Goal: Transaction & Acquisition: Obtain resource

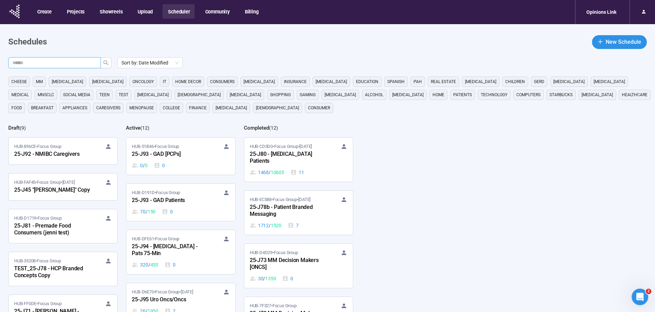
click at [60, 65] on input "text" at bounding box center [51, 63] width 79 height 8
click at [108, 60] on icon "search" at bounding box center [106, 63] width 6 height 6
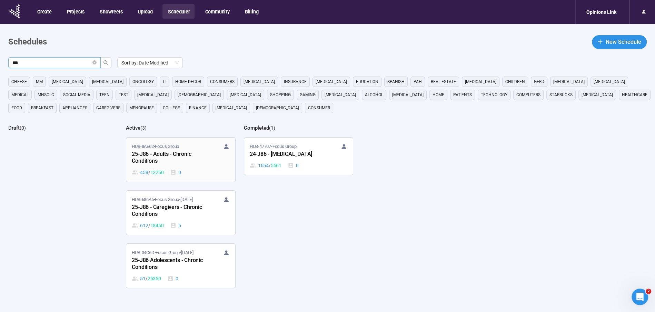
type input "***"
click at [159, 157] on div "25-J86 - Adults - Chronic Conditions" at bounding box center [170, 158] width 76 height 16
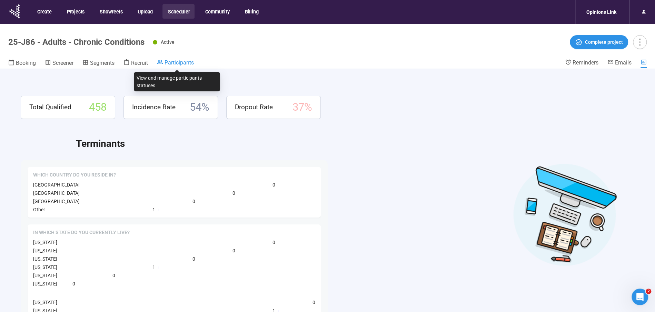
click at [185, 59] on span "Participants" at bounding box center [179, 62] width 29 height 7
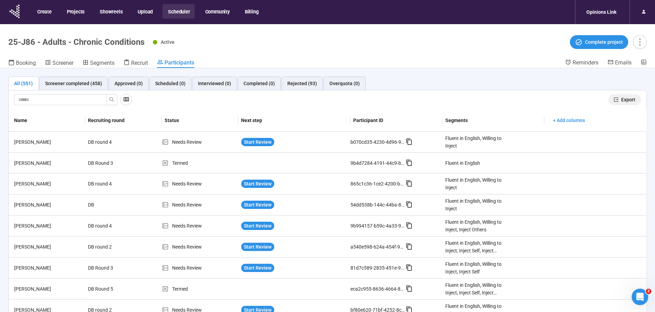
click at [631, 97] on span "Export" at bounding box center [628, 100] width 14 height 8
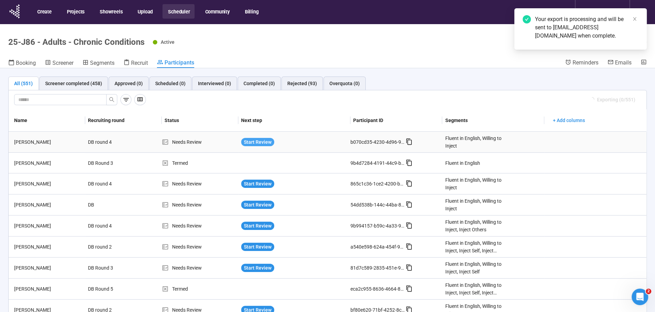
click at [256, 143] on span "Start Review" at bounding box center [258, 142] width 28 height 8
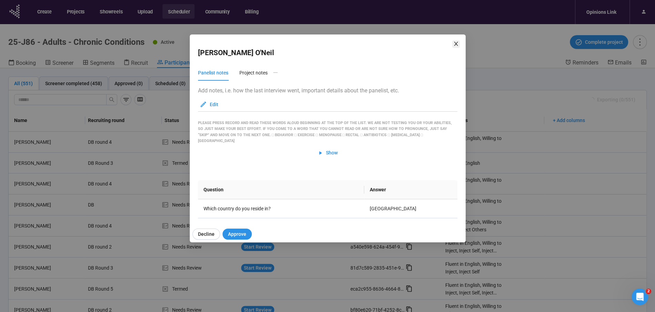
click at [452, 43] on div "[PERSON_NAME] notes Project notes Add notes, i.e. how the last interview went, …" at bounding box center [328, 138] width 276 height 208
click at [457, 43] on icon "close" at bounding box center [456, 44] width 6 height 6
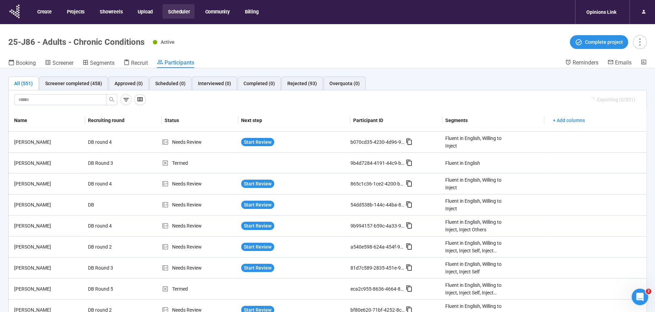
click at [183, 10] on button "Scheduler" at bounding box center [178, 11] width 32 height 14
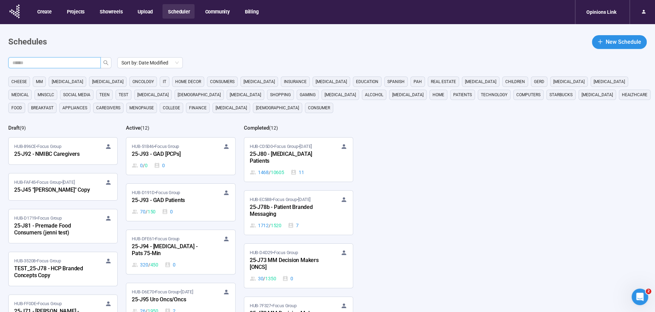
click at [58, 65] on input "text" at bounding box center [51, 63] width 79 height 8
click at [108, 58] on button "button" at bounding box center [105, 62] width 11 height 11
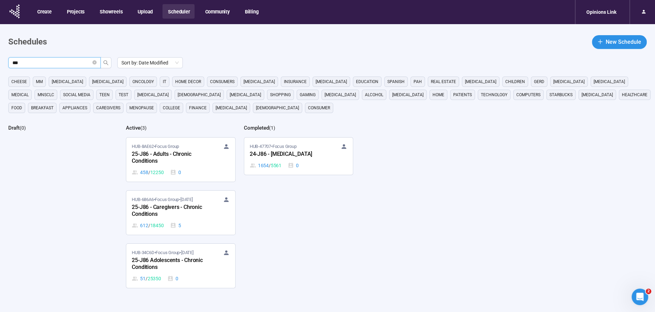
type input "***"
click at [158, 257] on div "25-J86 Adolescents - Chronic Conditions" at bounding box center [170, 264] width 76 height 16
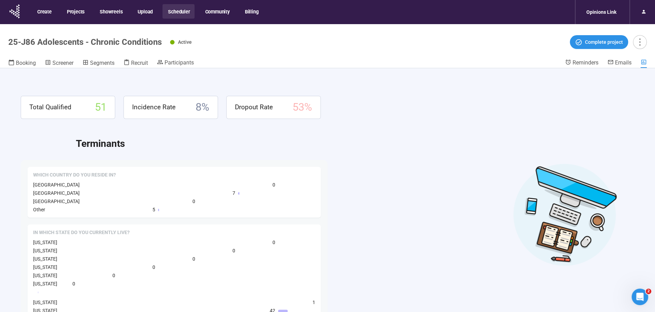
drag, startPoint x: 193, startPoint y: 62, endPoint x: 250, endPoint y: 64, distance: 56.6
click at [194, 62] on span "Participants" at bounding box center [179, 62] width 29 height 7
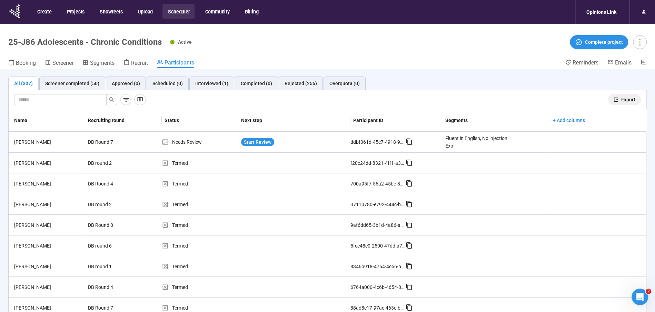
click at [632, 97] on span "Export" at bounding box center [628, 100] width 14 height 8
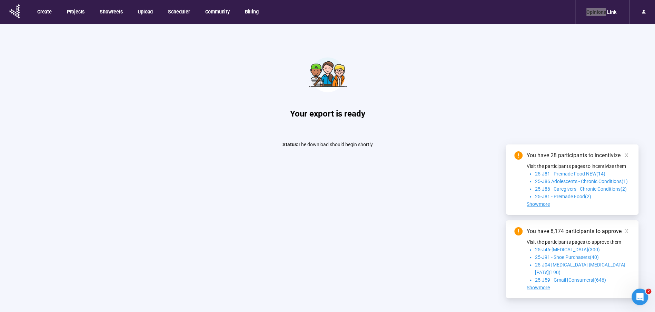
click at [531, 2] on nav "Create Projects Showreels Upload Scheduler Community Billing Opinions Link" at bounding box center [327, 12] width 655 height 24
